Goal: Find specific page/section: Find specific page/section

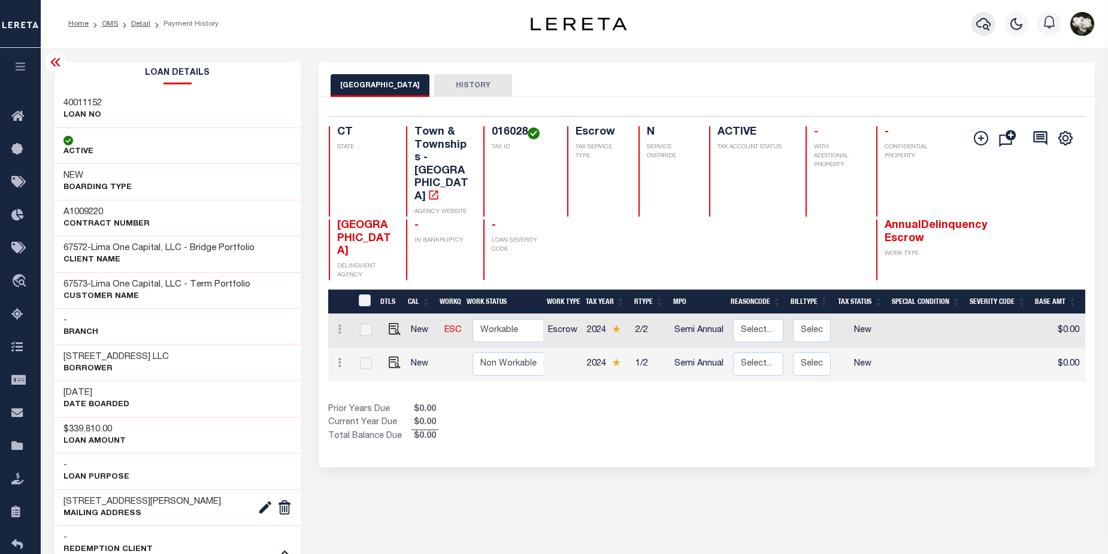
click at [982, 30] on icon "button" at bounding box center [983, 24] width 14 height 14
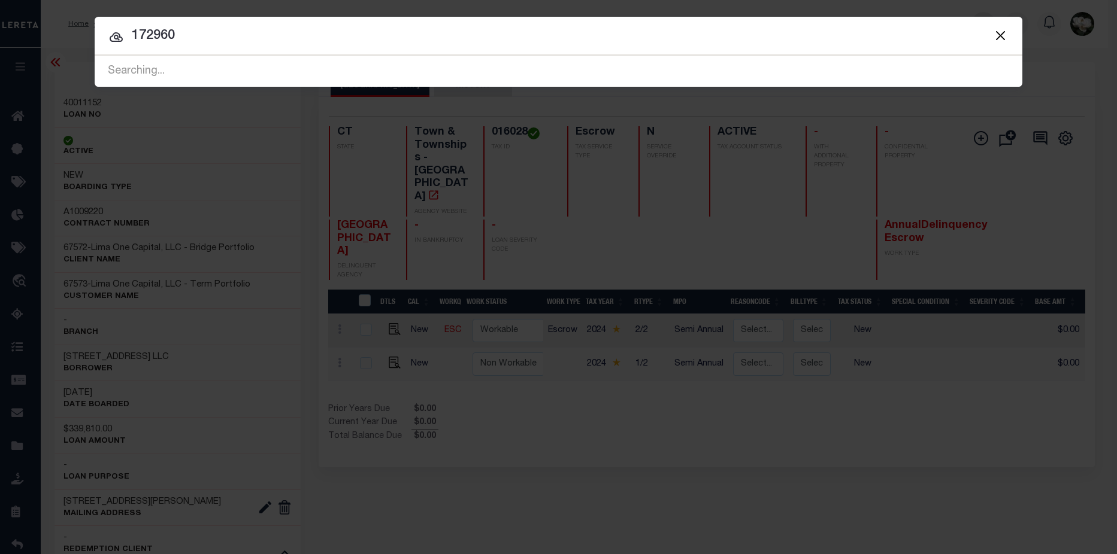
type input "172960"
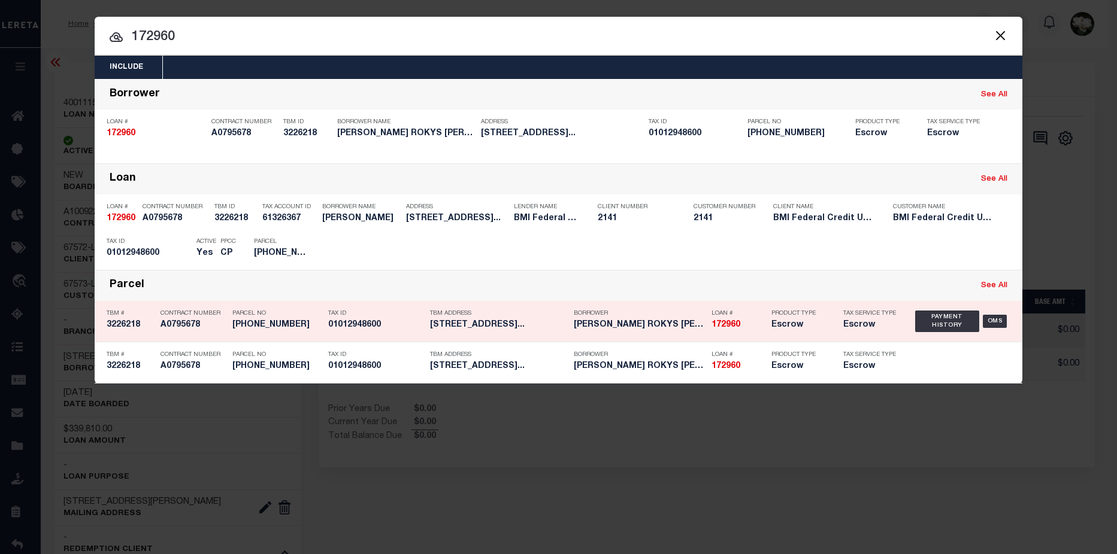
click at [484, 329] on h5 "3083 CRESSING PLACE Columbus OH..." at bounding box center [499, 325] width 138 height 10
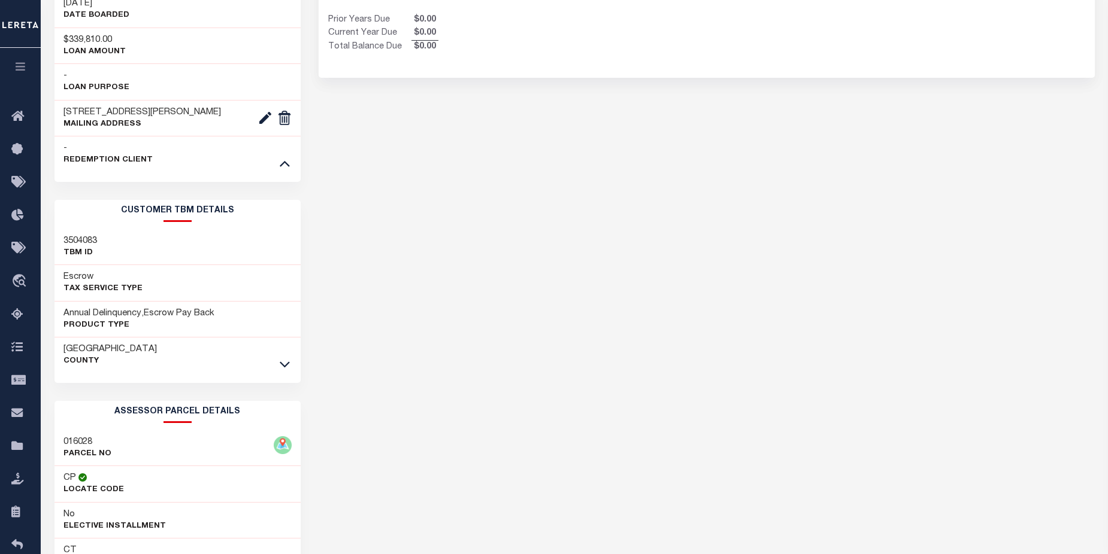
scroll to position [548, 0]
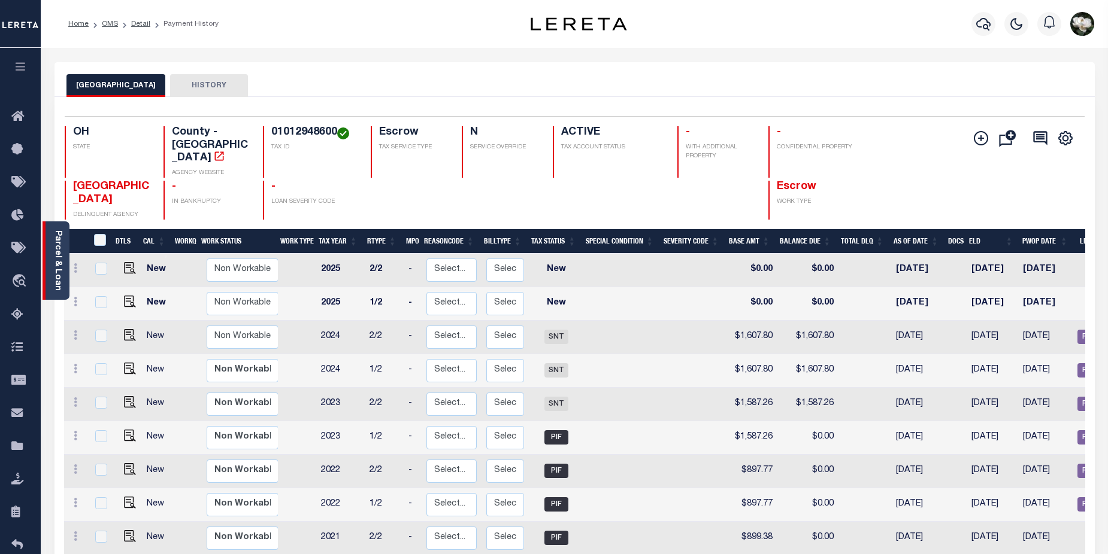
click at [56, 261] on link "Parcel & Loan" at bounding box center [57, 260] width 8 height 60
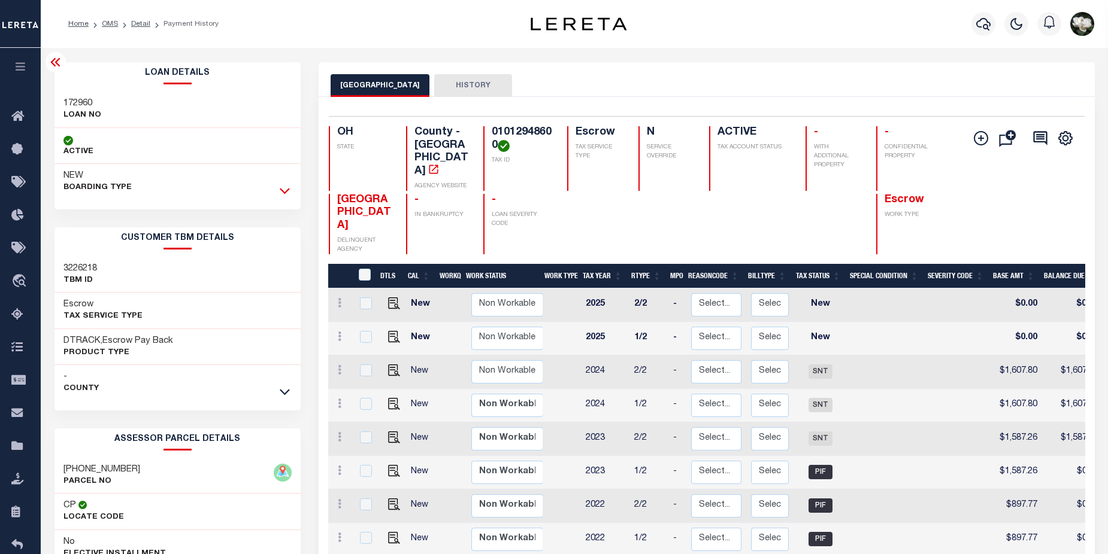
click at [282, 192] on icon at bounding box center [285, 192] width 10 height 6
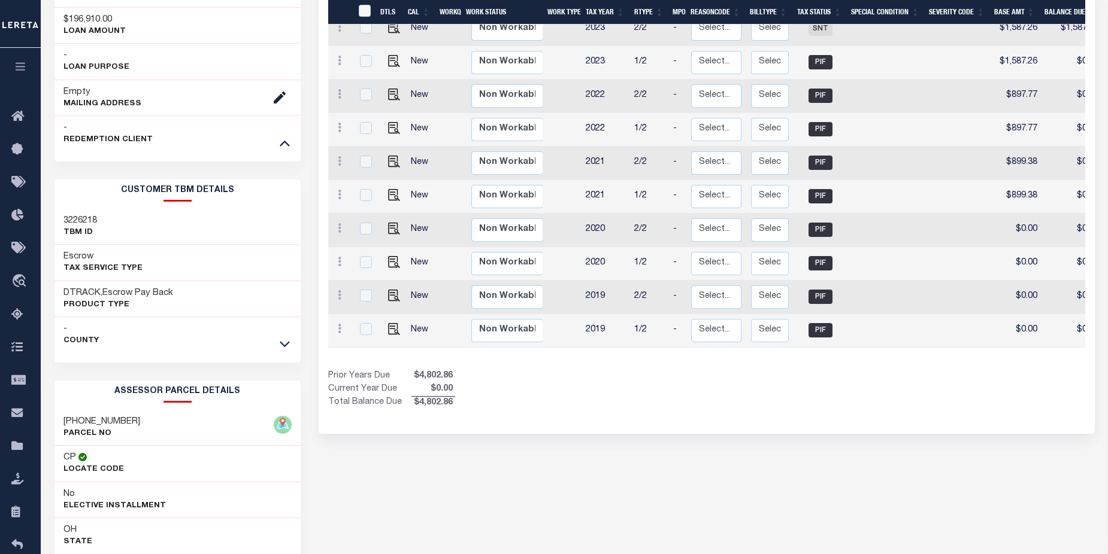
scroll to position [411, 0]
click at [283, 345] on icon at bounding box center [285, 342] width 10 height 13
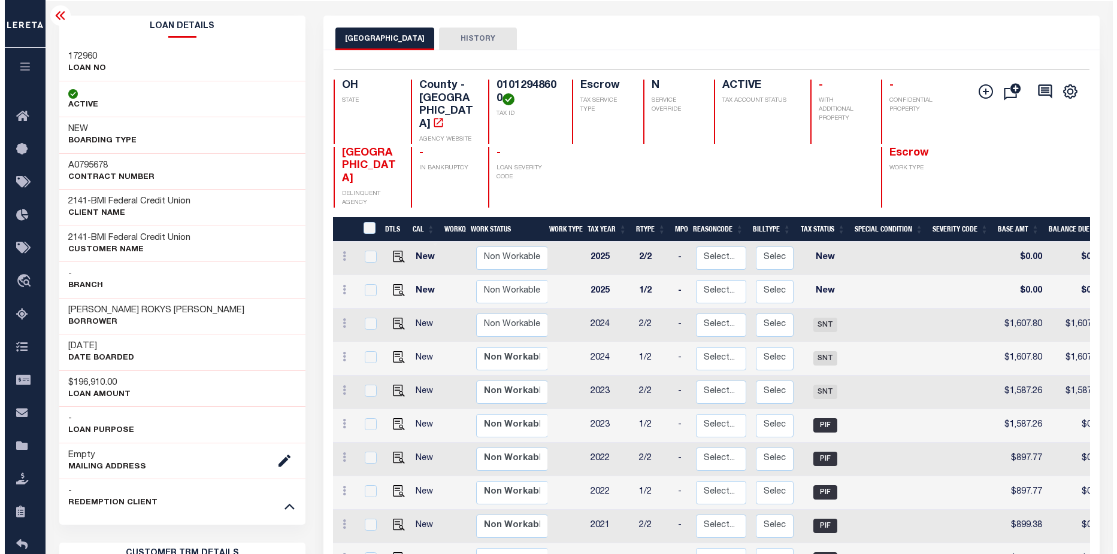
scroll to position [0, 0]
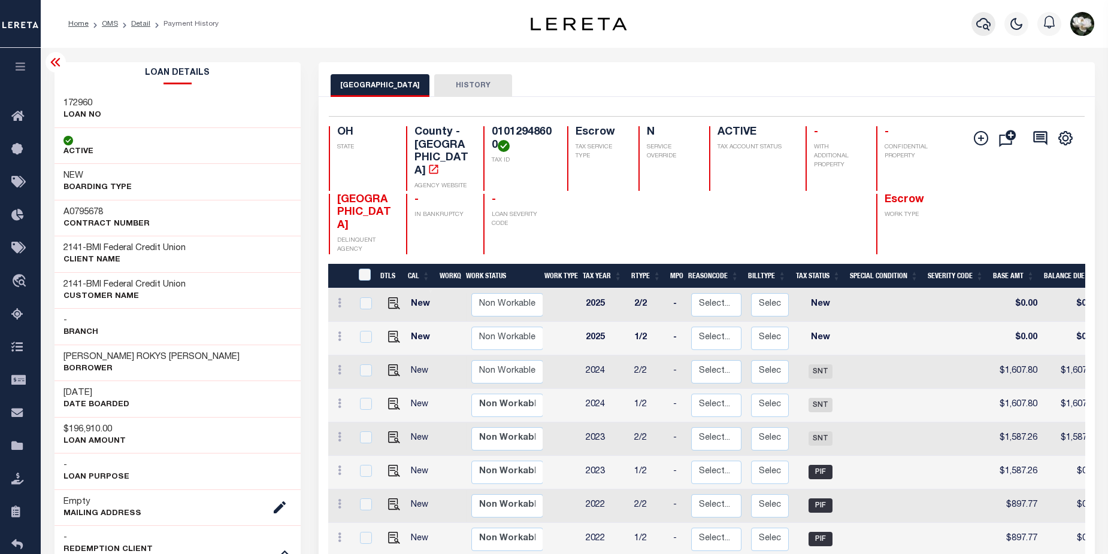
click at [989, 22] on icon "button" at bounding box center [983, 24] width 14 height 14
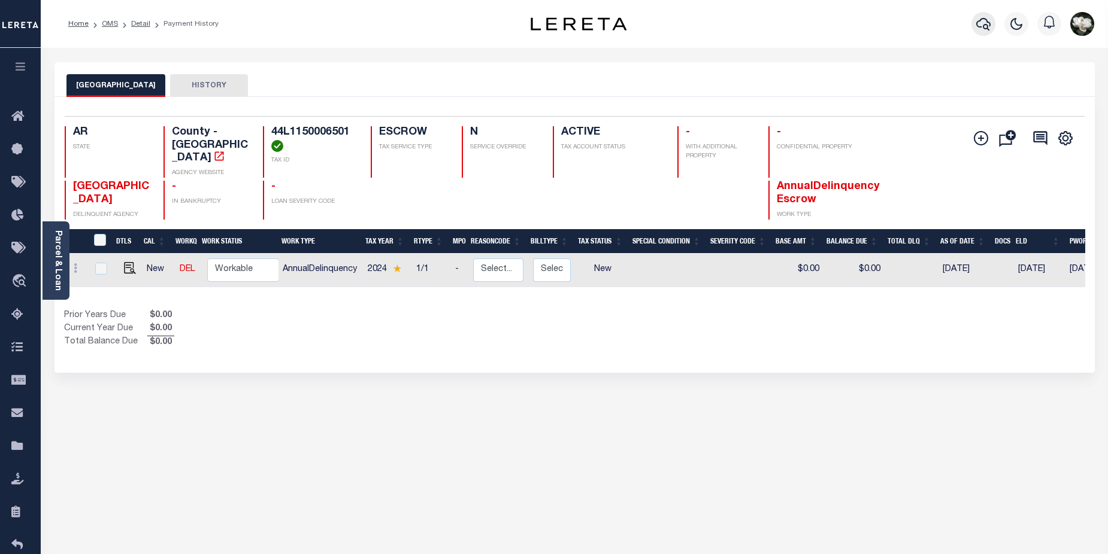
click at [984, 21] on icon "button" at bounding box center [983, 24] width 14 height 14
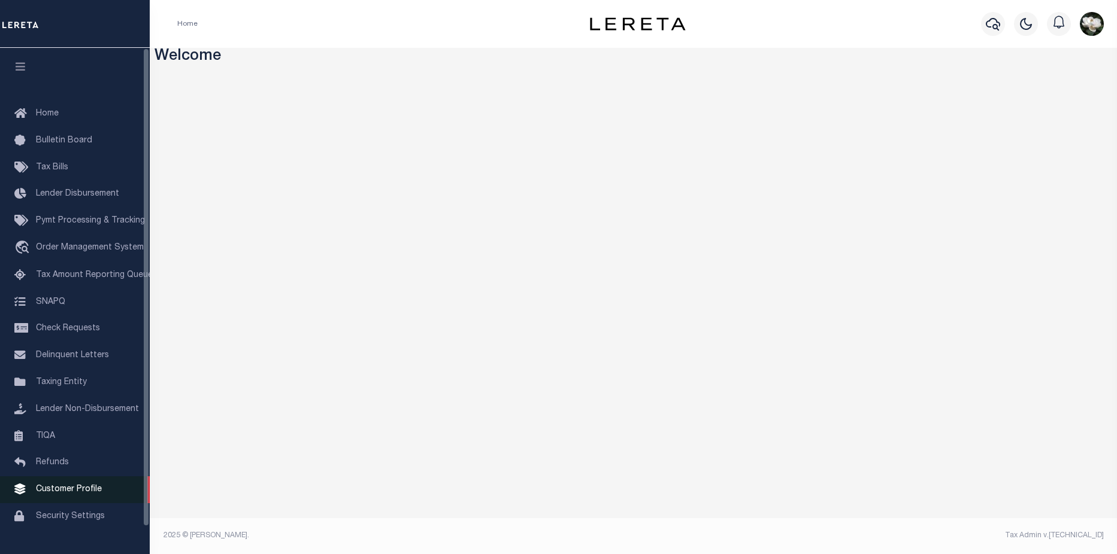
click at [86, 494] on span "Customer Profile" at bounding box center [69, 490] width 66 height 8
click at [68, 494] on span "Customer Profile" at bounding box center [69, 490] width 66 height 8
